Goal: Go to known website: Access a specific website the user already knows

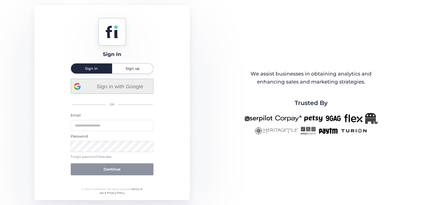
click at [123, 89] on span "Sign in with Google" at bounding box center [120, 86] width 60 height 8
